Goal: Task Accomplishment & Management: Manage account settings

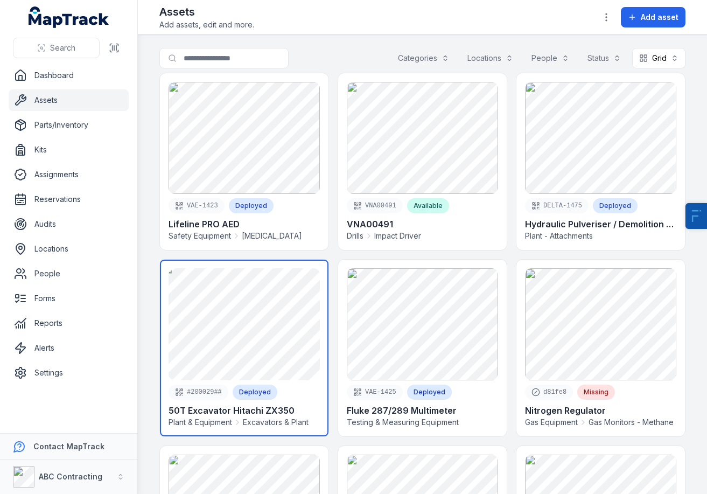
click at [279, 367] on link at bounding box center [244, 347] width 169 height 177
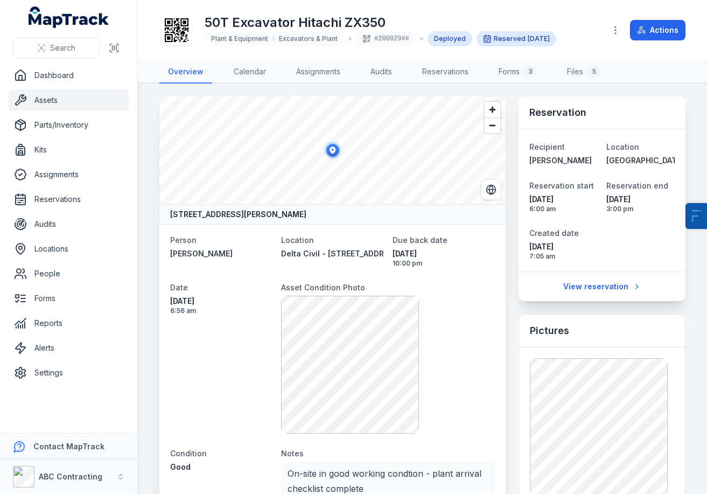
click at [704, 361] on main "93-125 Todd Road, Port Melbourne, Melbourne Victoria 3207, Australia Person Cli…" at bounding box center [422, 288] width 569 height 410
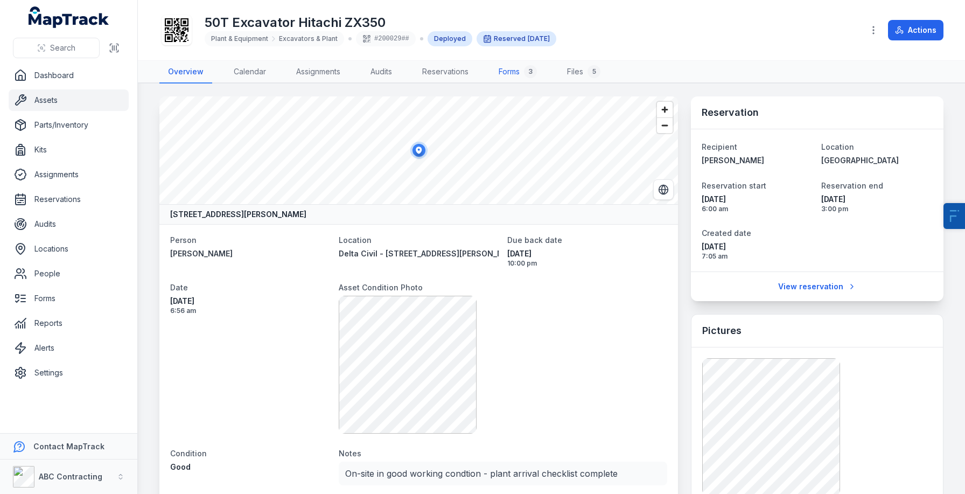
click at [508, 68] on link "Forms 3" at bounding box center [517, 72] width 55 height 23
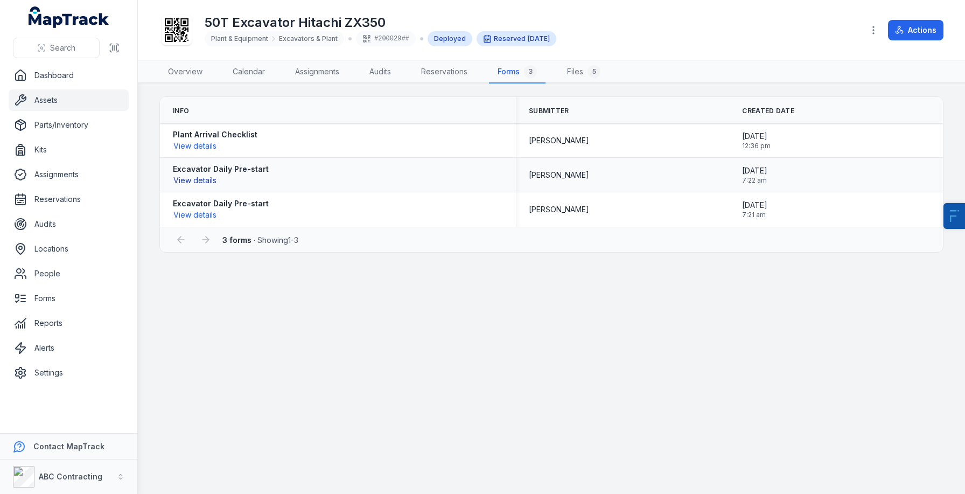
click at [211, 179] on button "View details" at bounding box center [195, 180] width 44 height 12
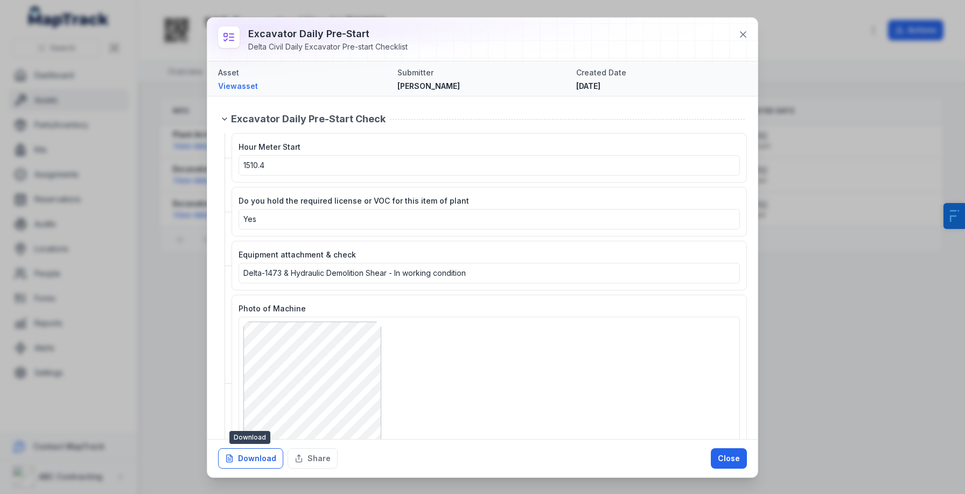
click at [268, 458] on button "Download" at bounding box center [250, 458] width 65 height 20
drag, startPoint x: 284, startPoint y: 168, endPoint x: 234, endPoint y: 163, distance: 50.3
click at [234, 163] on div "Hour Meter Start 1510.4" at bounding box center [488, 158] width 515 height 50
click at [743, 464] on button "Close" at bounding box center [729, 458] width 36 height 20
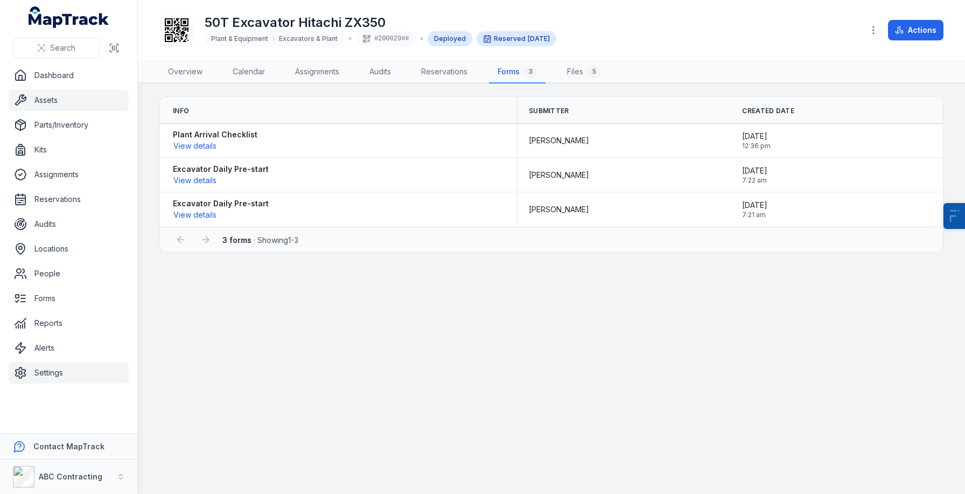
click at [69, 365] on link "Settings" at bounding box center [69, 373] width 120 height 22
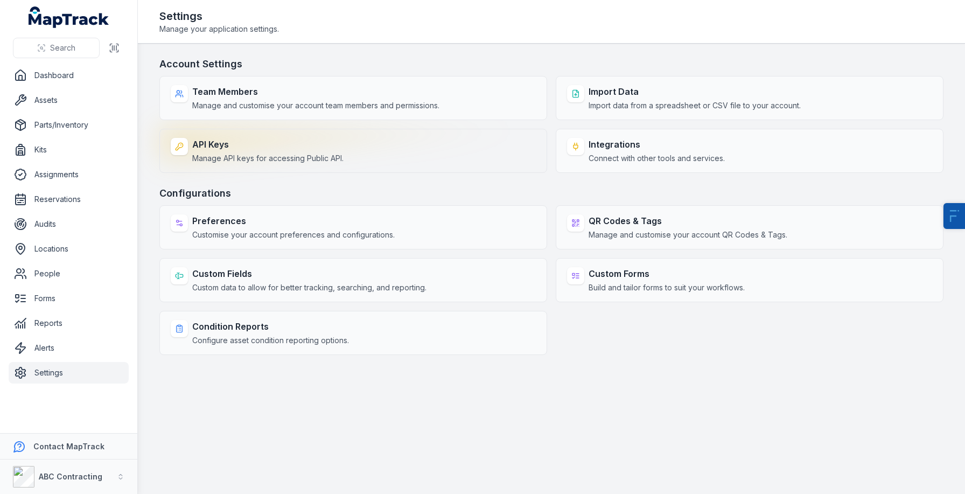
click at [451, 145] on div "API Keys Manage API keys for accessing Public API." at bounding box center [353, 151] width 388 height 44
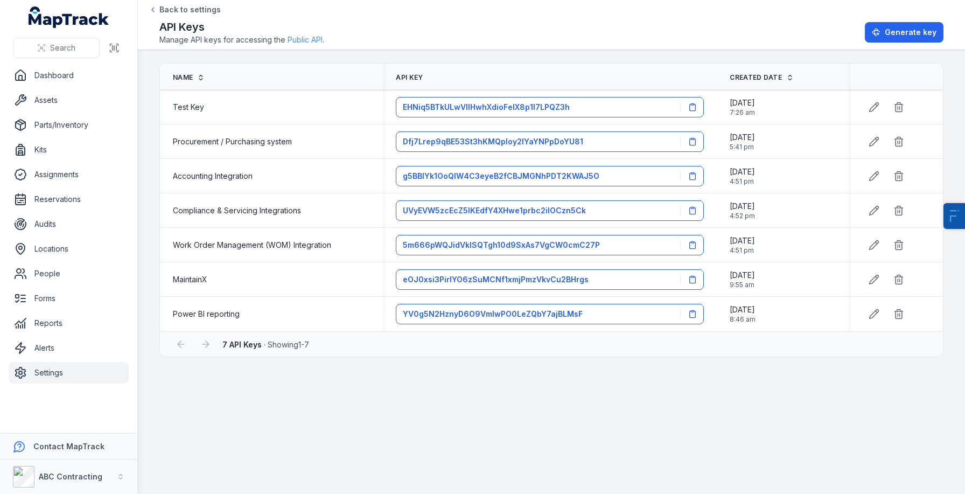
click at [314, 36] on link "Public API" at bounding box center [304, 39] width 35 height 11
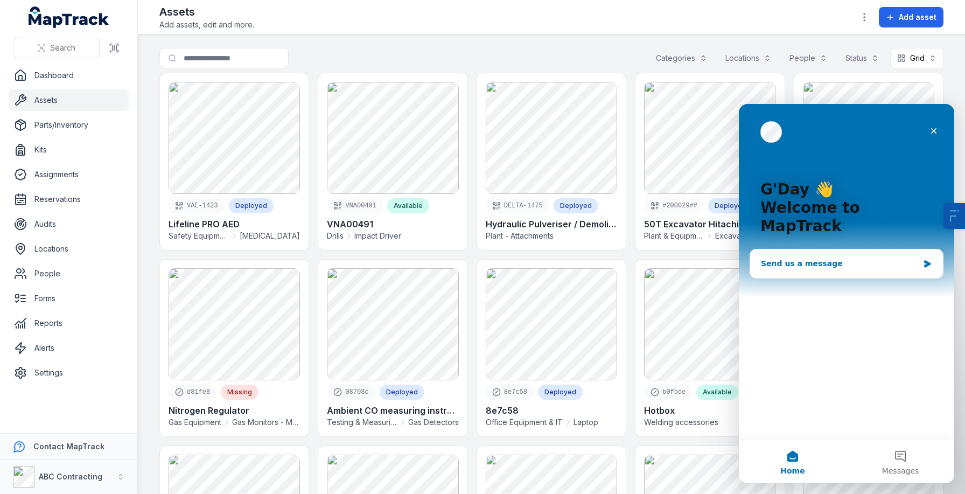
click at [833, 255] on div "Send us a message" at bounding box center [846, 263] width 193 height 29
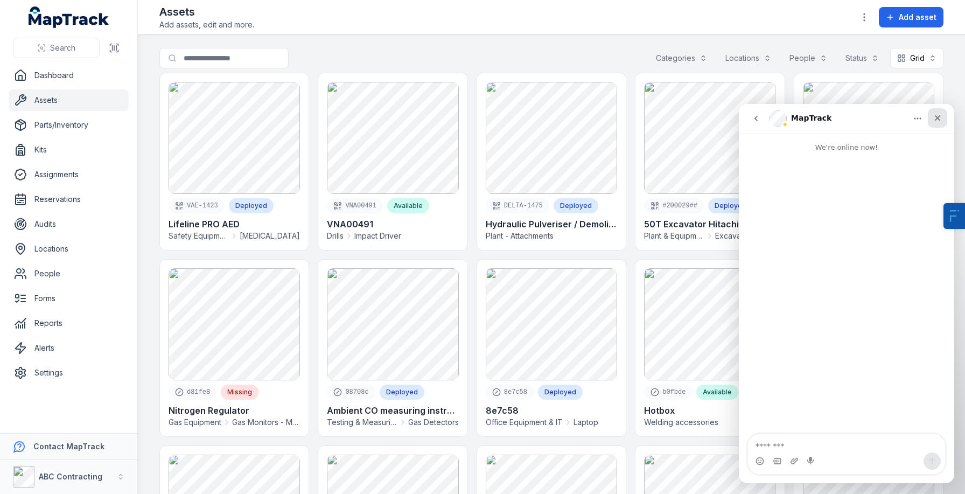
click at [944, 116] on div "Close" at bounding box center [937, 117] width 19 height 19
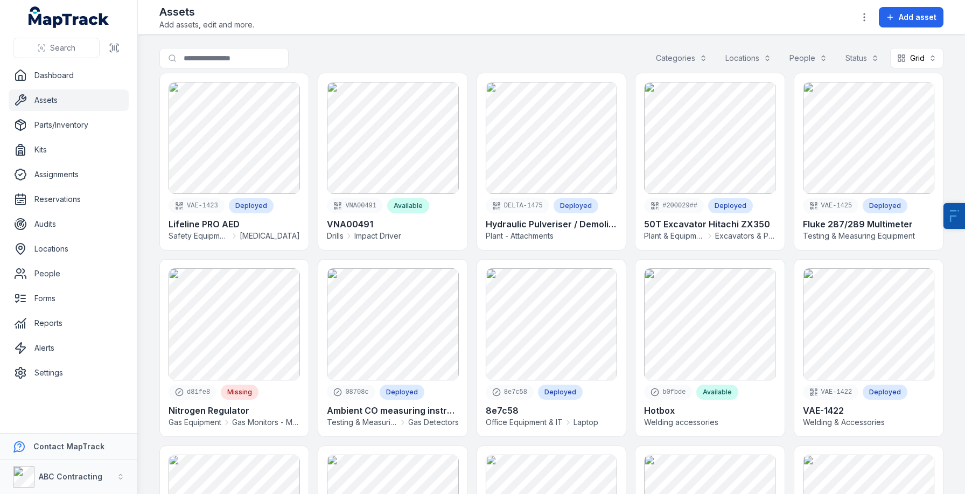
click at [944, 116] on main "Search for assets Categories Locations People Status Grid **** VAE-1423 Deploye…" at bounding box center [551, 264] width 827 height 459
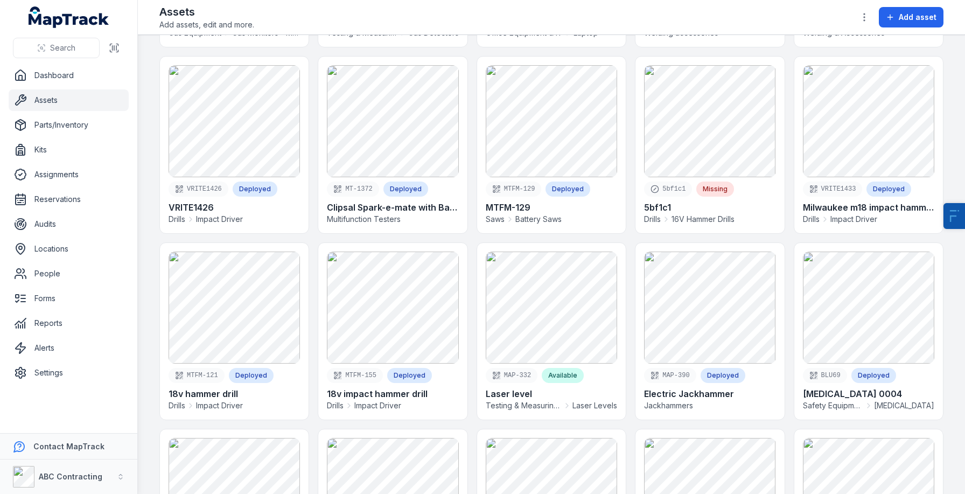
scroll to position [391, 0]
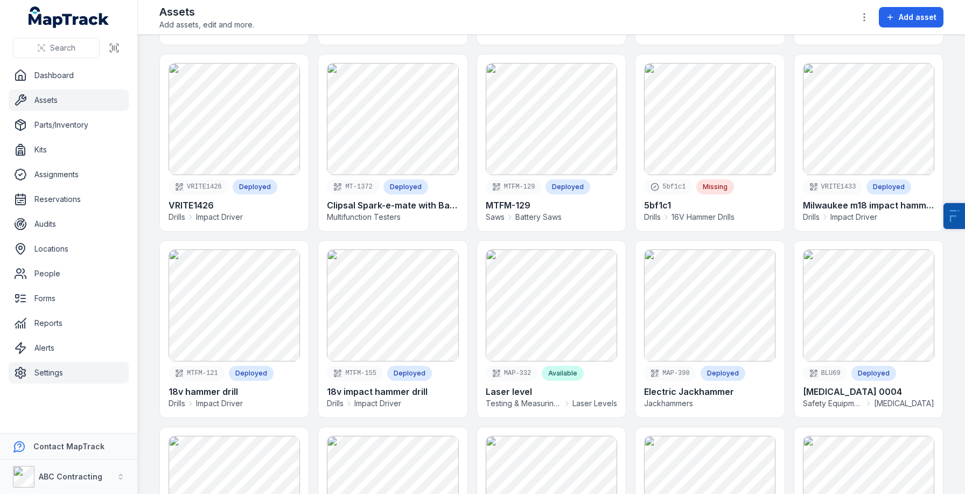
click at [65, 374] on link "Settings" at bounding box center [69, 373] width 120 height 22
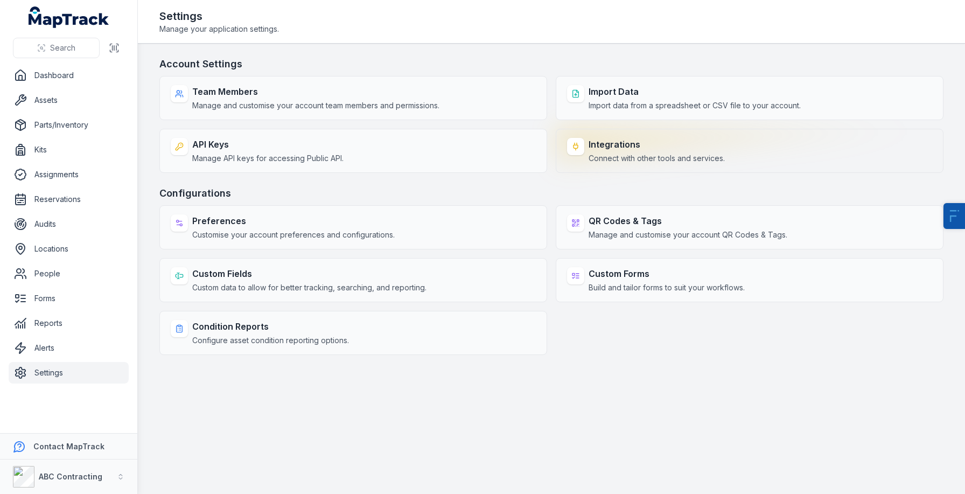
click at [633, 137] on div "Integrations Connect with other tools and services." at bounding box center [750, 151] width 388 height 44
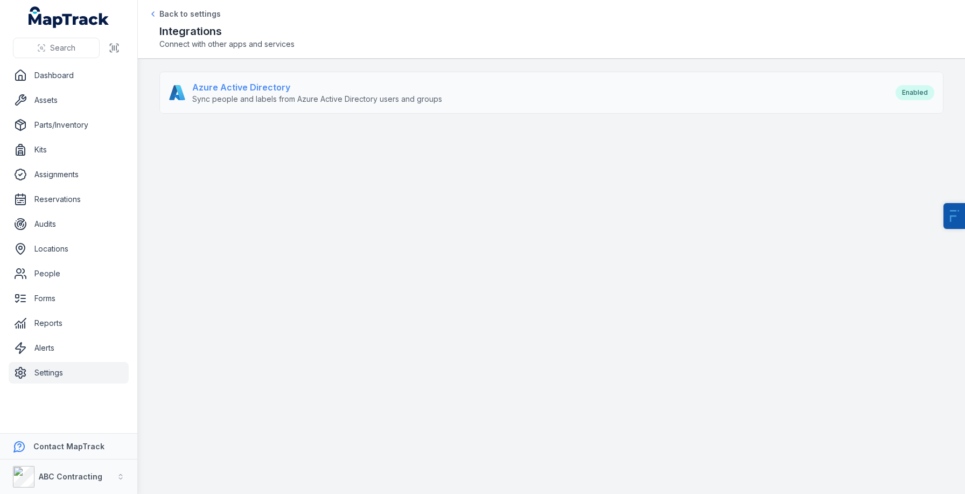
click at [353, 86] on strong "Azure Active Directory" at bounding box center [317, 87] width 250 height 13
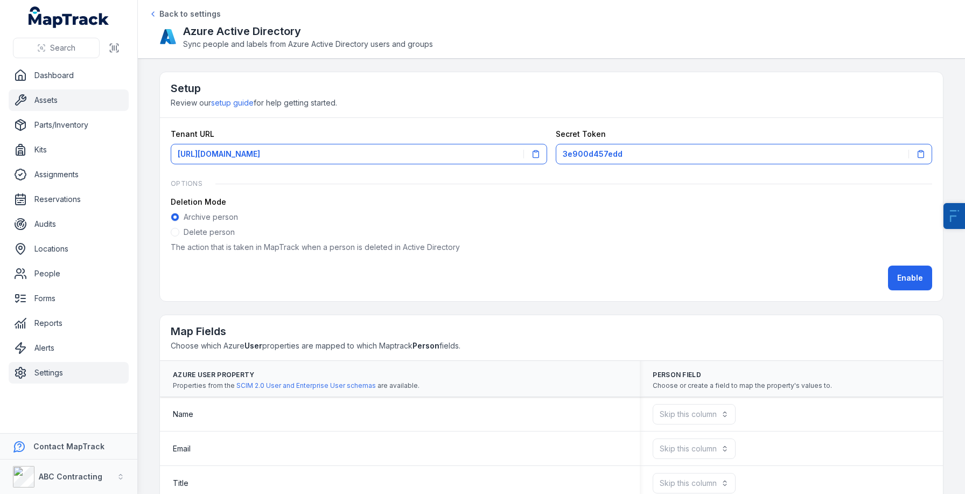
click at [82, 110] on link "Assets" at bounding box center [69, 100] width 120 height 22
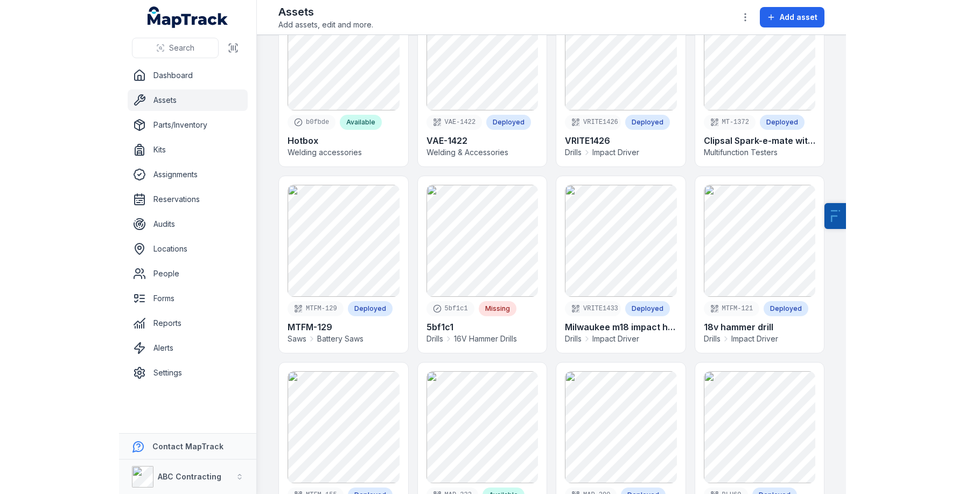
scroll to position [642, 0]
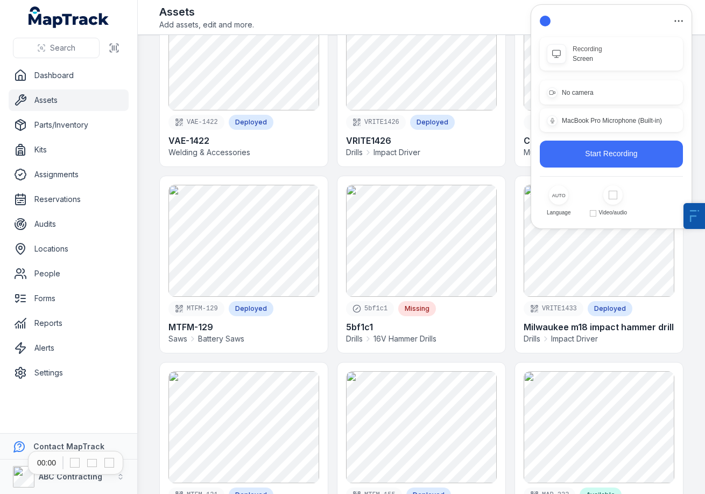
click at [619, 160] on button "Start Recording" at bounding box center [611, 154] width 143 height 27
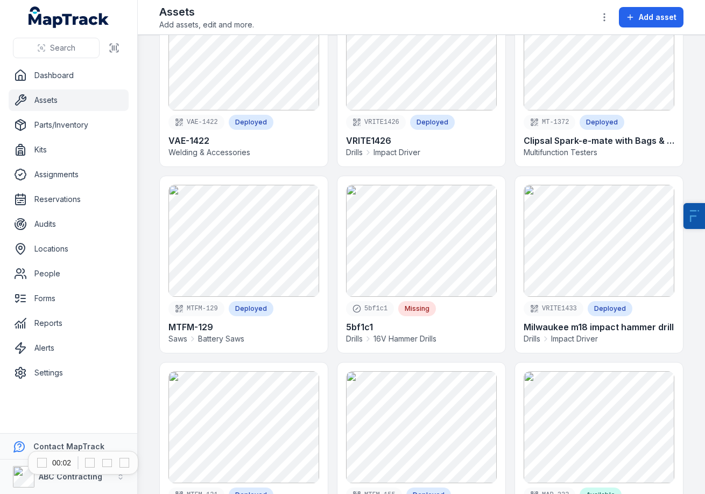
click at [490, 16] on div "Assets Add assets, edit and more. Add asset" at bounding box center [421, 17] width 524 height 26
click at [430, 47] on link at bounding box center [422, 78] width 168 height 177
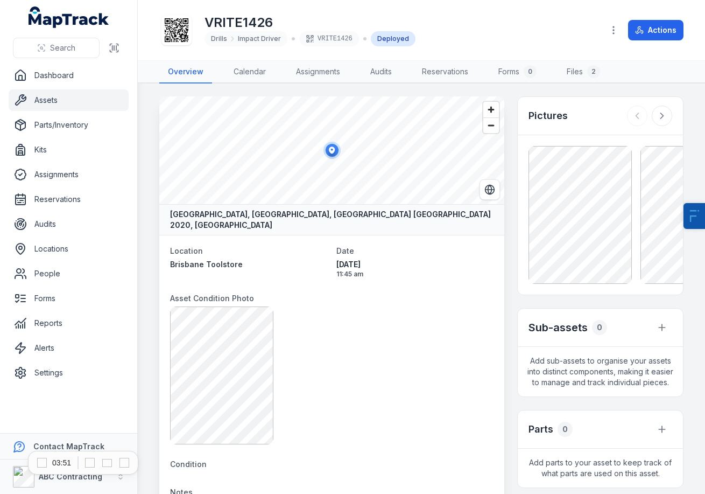
click at [52, 100] on link "Assets" at bounding box center [69, 100] width 120 height 22
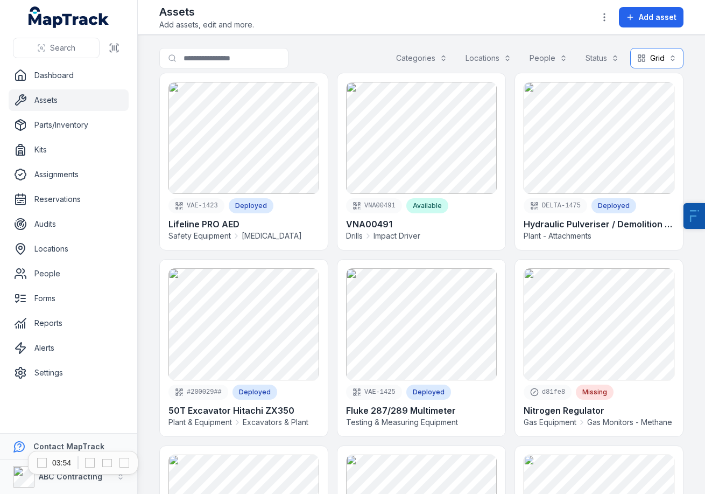
click at [641, 51] on button "Grid ****" at bounding box center [656, 58] width 53 height 20
click at [643, 91] on div "Table" at bounding box center [650, 84] width 62 height 19
